Goal: Task Accomplishment & Management: Use online tool/utility

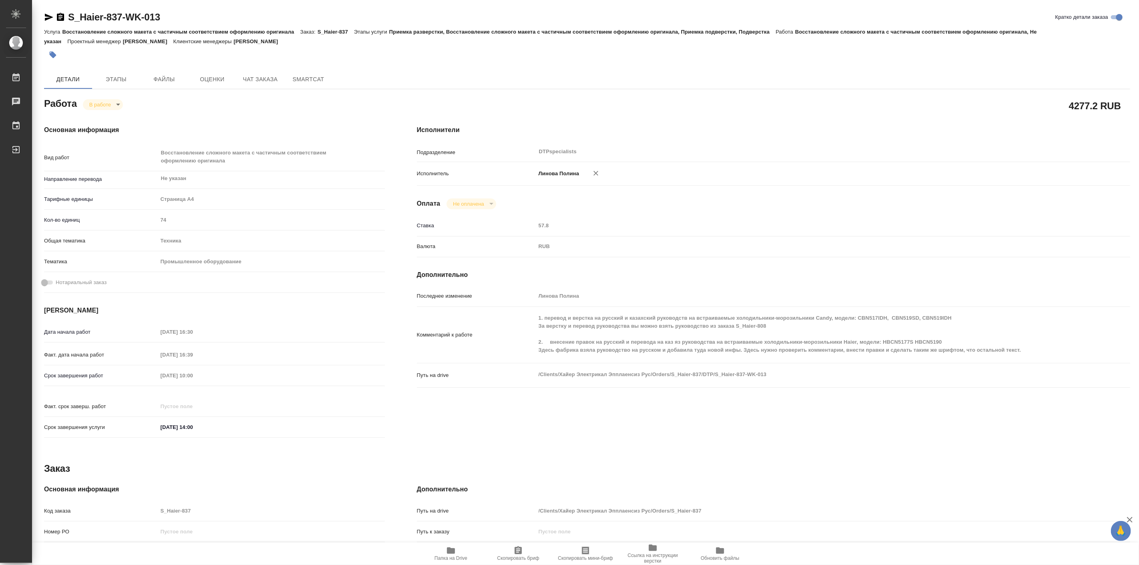
click at [448, 555] on icon "button" at bounding box center [451, 551] width 10 height 10
click at [114, 105] on body "🙏 .cls-1 fill:#fff; AWATERA [PERSON_NAME] Работы 0 Чаты График Выйти S_Haier-83…" at bounding box center [569, 282] width 1139 height 565
click at [114, 117] on button "Выполнен" at bounding box center [103, 118] width 29 height 9
type textarea "x"
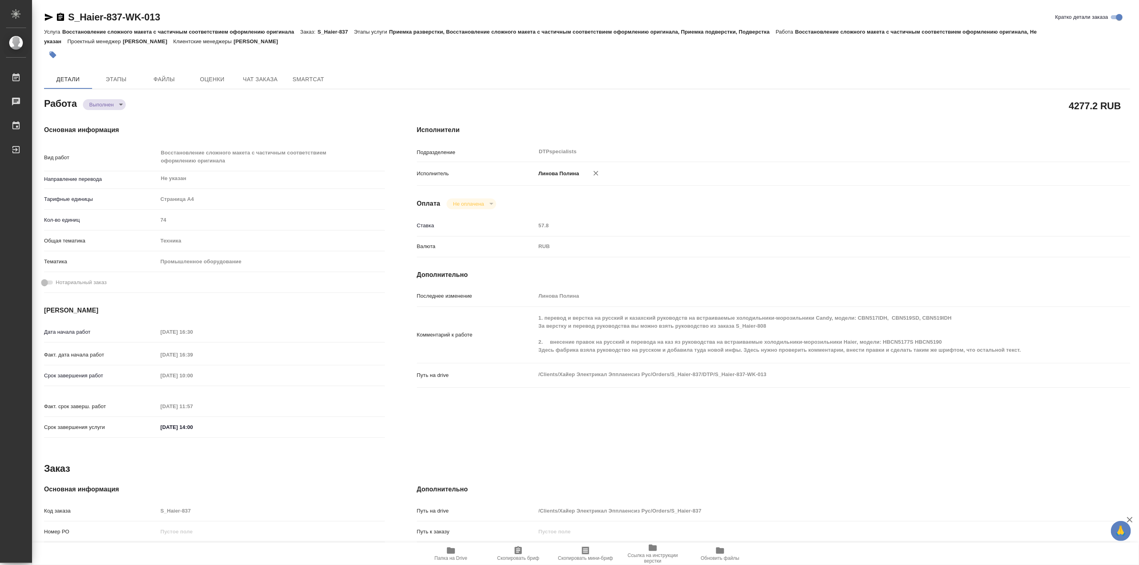
type textarea "x"
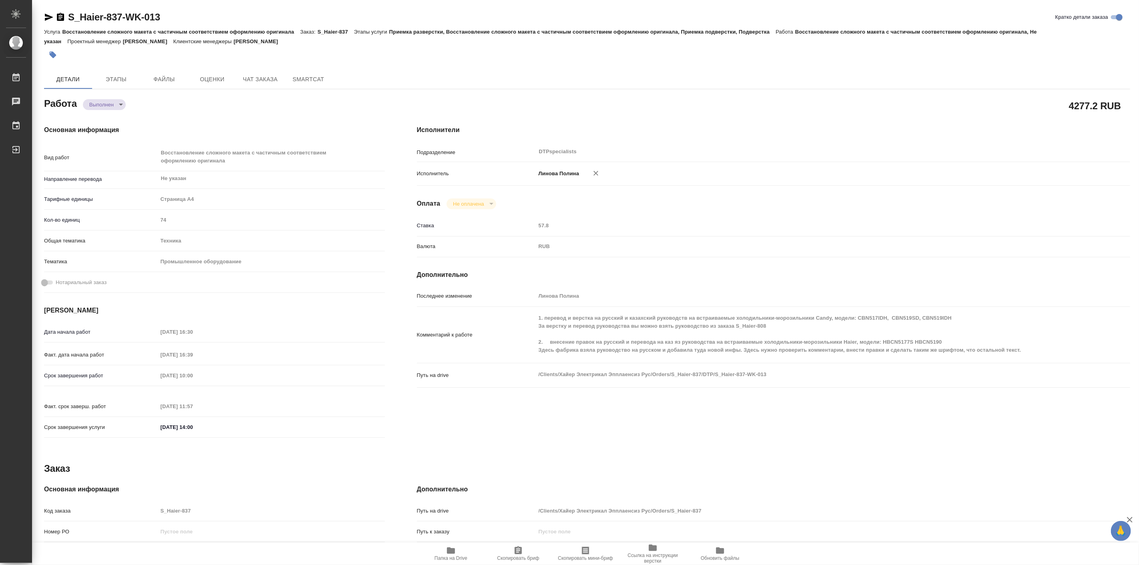
type textarea "x"
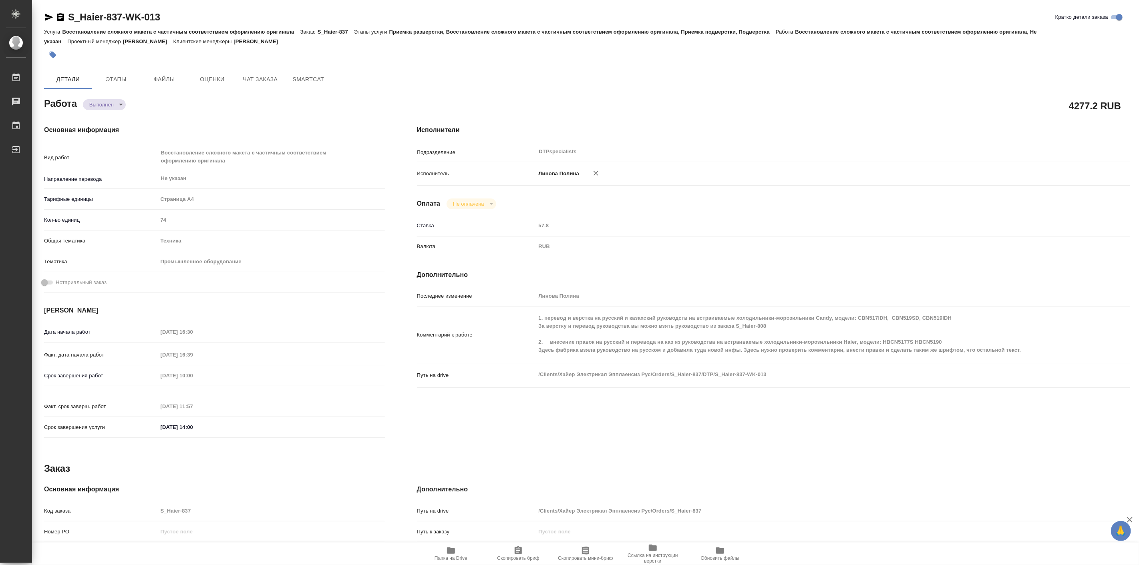
type textarea "x"
